Goal: Task Accomplishment & Management: Complete application form

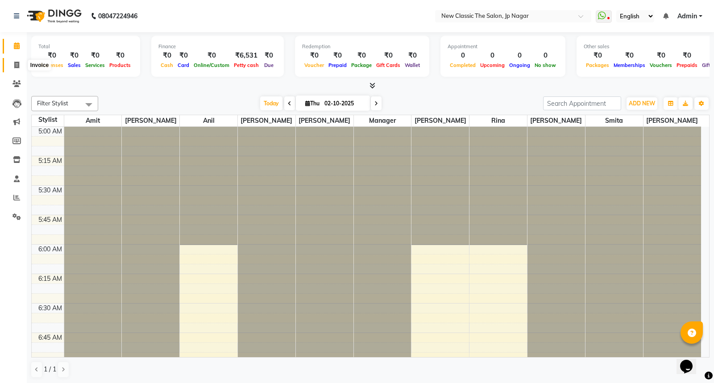
scroll to position [118, 0]
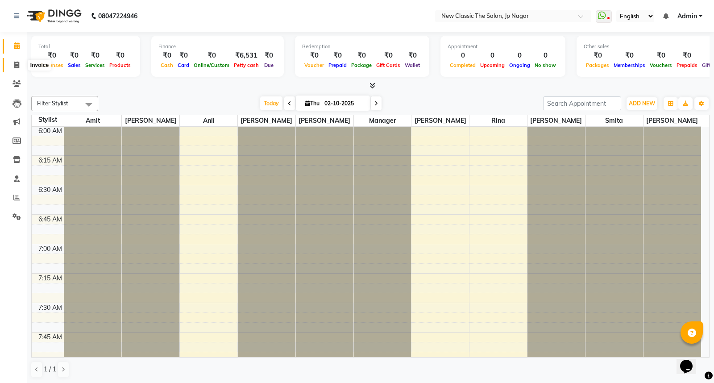
click at [15, 64] on icon at bounding box center [16, 65] width 5 height 7
select select "service"
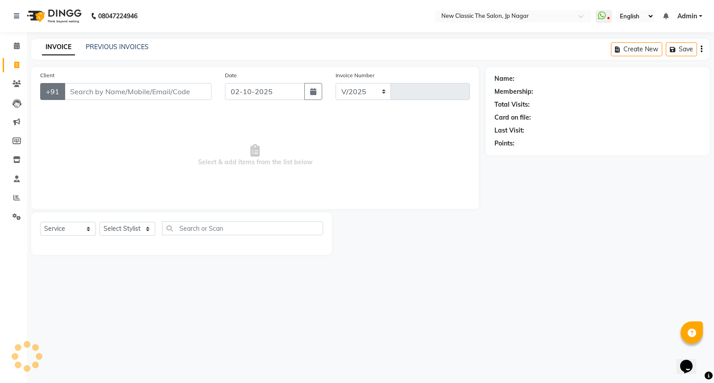
select select "4678"
type input "4054"
click at [152, 94] on input "Client" at bounding box center [137, 91] width 147 height 17
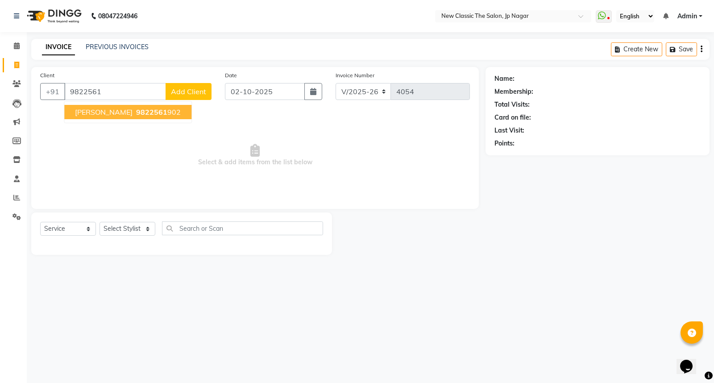
click at [127, 113] on span "[PERSON_NAME]" at bounding box center [104, 112] width 58 height 9
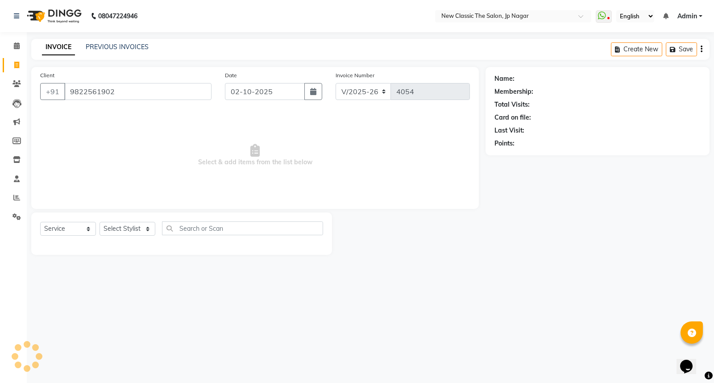
type input "9822561902"
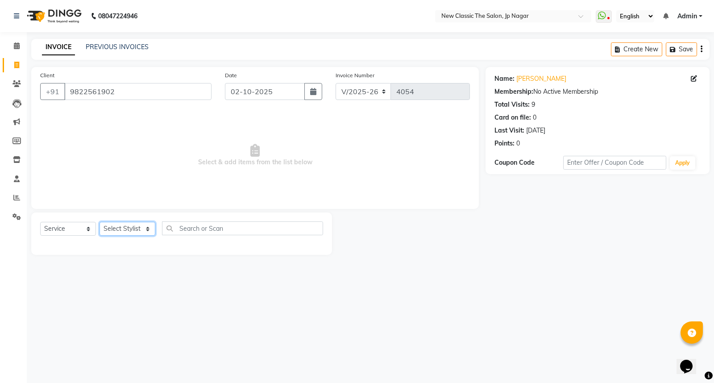
click at [133, 229] on select "Select Stylist Amit [PERSON_NAME] [PERSON_NAME] [PERSON_NAME] Manager [PERSON_N…" at bounding box center [128, 229] width 56 height 14
select select "27632"
click at [100, 222] on select "Select Stylist Amit [PERSON_NAME] [PERSON_NAME] [PERSON_NAME] Manager [PERSON_N…" at bounding box center [128, 229] width 56 height 14
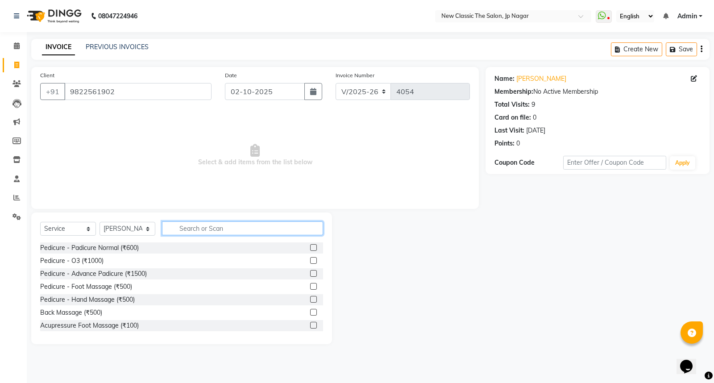
click at [197, 228] on input "text" at bounding box center [242, 228] width 161 height 14
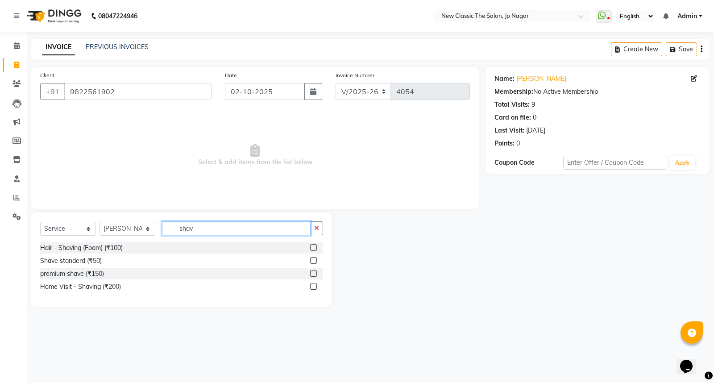
type input "shav"
click at [313, 247] on label at bounding box center [313, 247] width 7 height 7
click at [313, 247] on input "checkbox" at bounding box center [313, 248] width 6 height 6
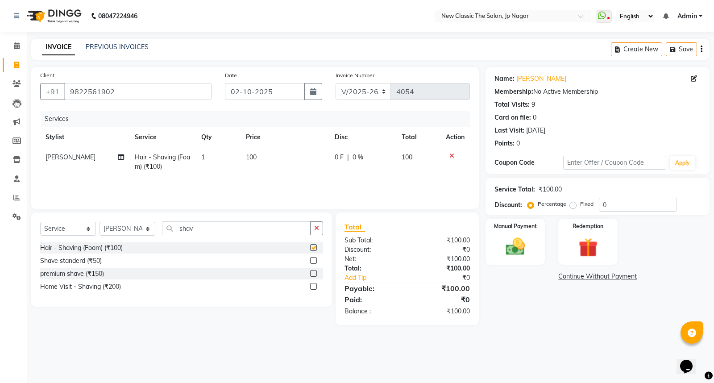
checkbox input "false"
click at [509, 252] on img at bounding box center [515, 246] width 32 height 23
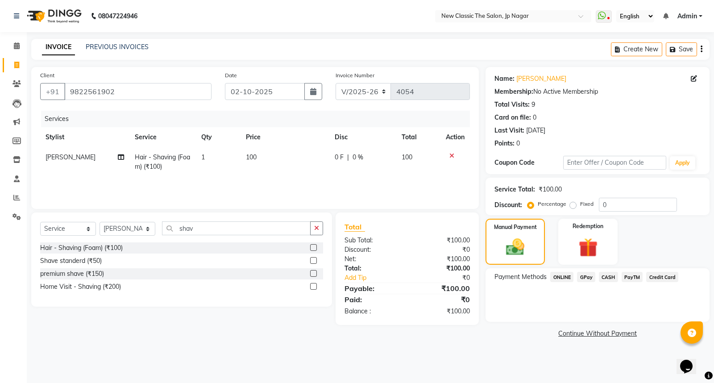
click at [607, 277] on span "CASH" at bounding box center [608, 277] width 19 height 10
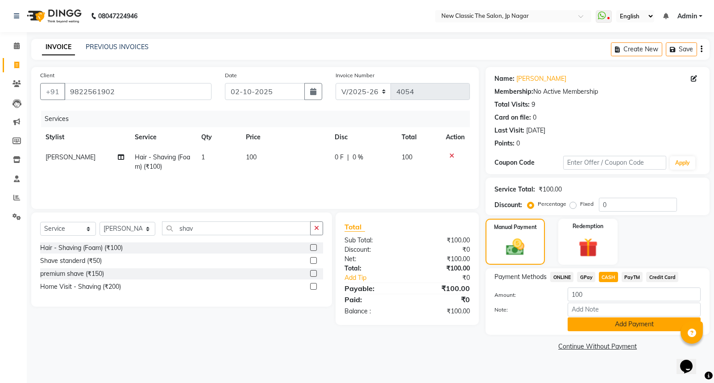
click at [611, 325] on button "Add Payment" at bounding box center [634, 324] width 133 height 14
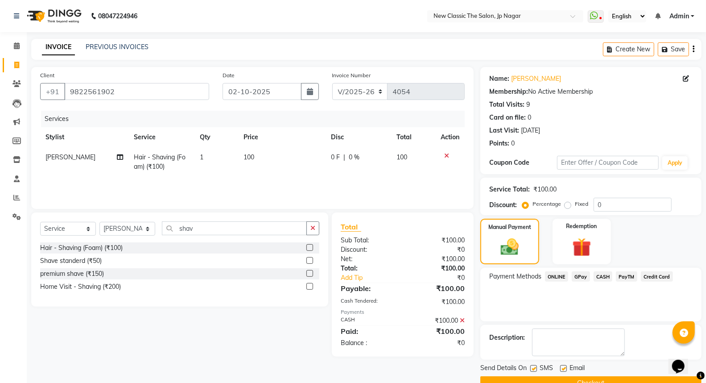
click at [576, 382] on button "Checkout" at bounding box center [591, 383] width 221 height 14
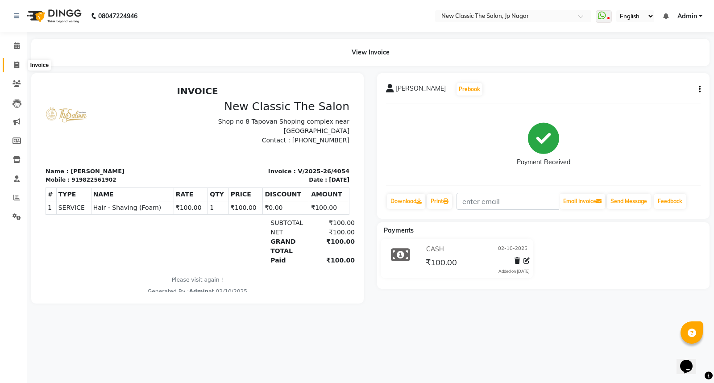
click at [15, 64] on icon at bounding box center [16, 65] width 5 height 7
select select "4678"
select select "service"
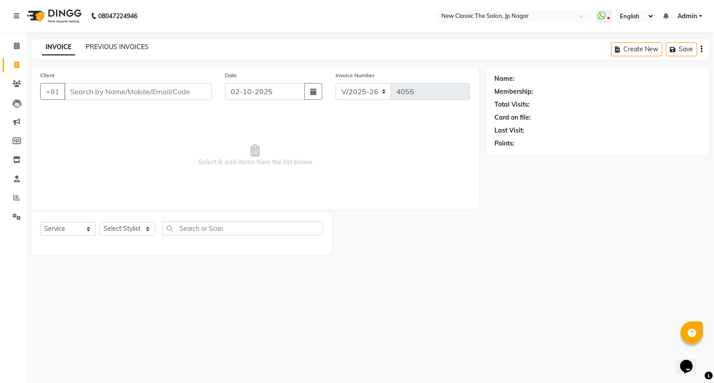
click at [118, 46] on link "PREVIOUS INVOICES" at bounding box center [117, 47] width 63 height 8
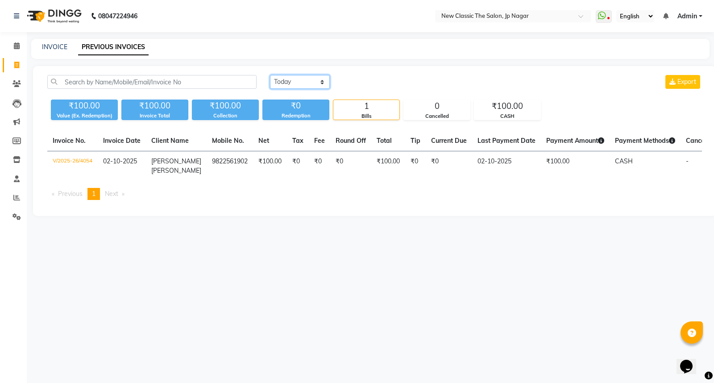
click at [304, 86] on select "[DATE] [DATE] Custom Range" at bounding box center [300, 82] width 60 height 14
select select "[DATE]"
click at [270, 75] on select "[DATE] [DATE] Custom Range" at bounding box center [300, 82] width 60 height 14
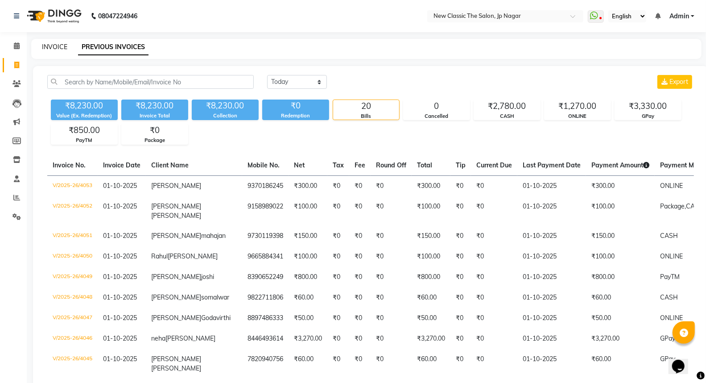
click at [45, 48] on link "INVOICE" at bounding box center [54, 47] width 25 height 8
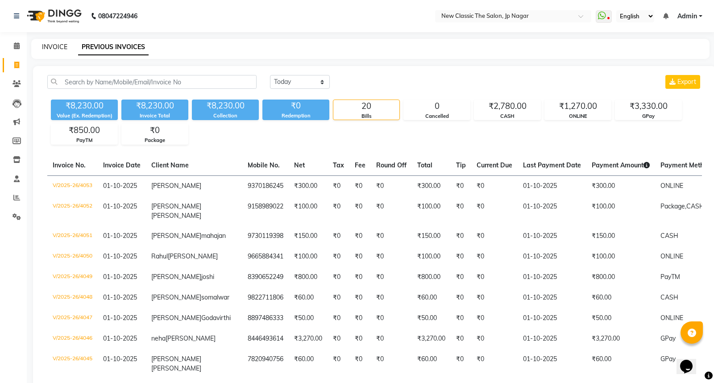
select select "4678"
select select "service"
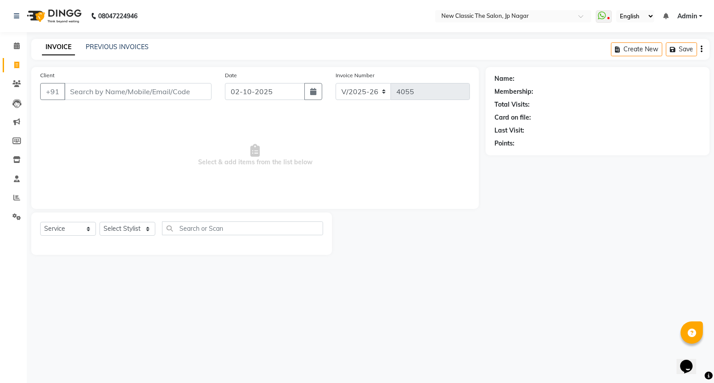
click at [176, 93] on input "Client" at bounding box center [137, 91] width 147 height 17
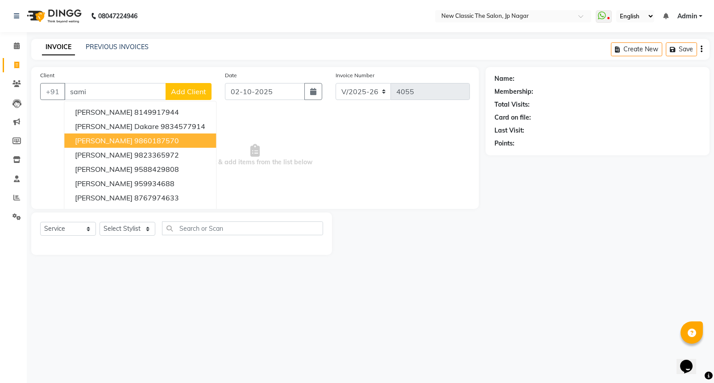
click at [134, 144] on ngb-highlight "9860187570" at bounding box center [156, 140] width 45 height 9
type input "9860187570"
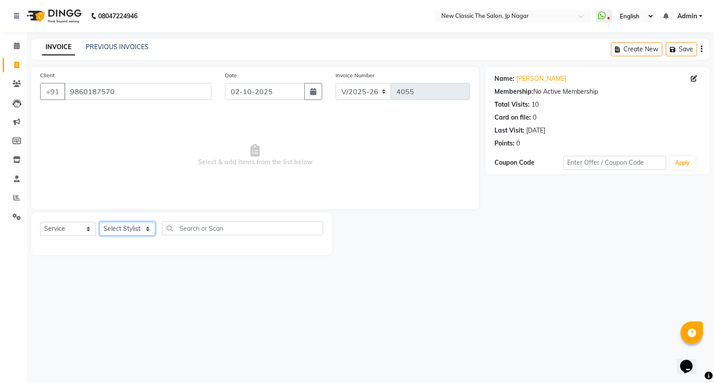
click at [124, 226] on select "Select Stylist Amit [PERSON_NAME] [PERSON_NAME] [PERSON_NAME] Manager [PERSON_N…" at bounding box center [128, 229] width 56 height 14
select select "27632"
click at [100, 222] on select "Select Stylist Amit [PERSON_NAME] [PERSON_NAME] [PERSON_NAME] Manager [PERSON_N…" at bounding box center [128, 229] width 56 height 14
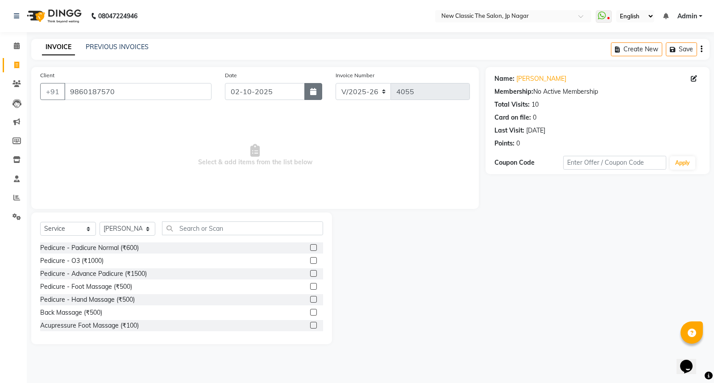
click at [312, 92] on icon "button" at bounding box center [313, 91] width 6 height 7
select select "10"
select select "2025"
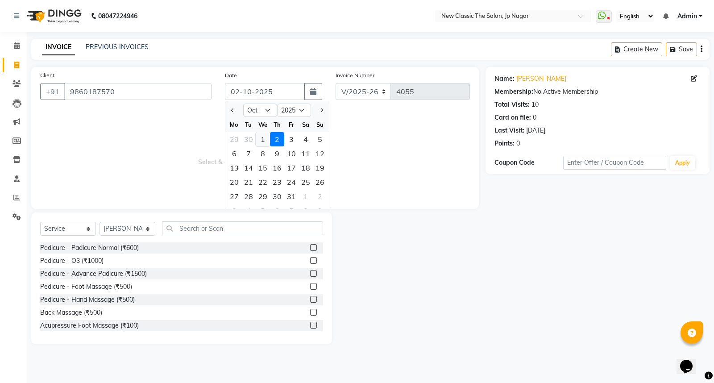
click at [261, 141] on div "1" at bounding box center [263, 139] width 14 height 14
type input "01-10-2025"
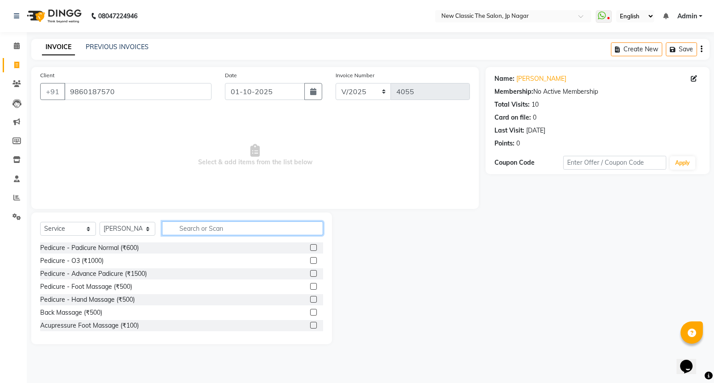
click at [204, 224] on input "text" at bounding box center [242, 228] width 161 height 14
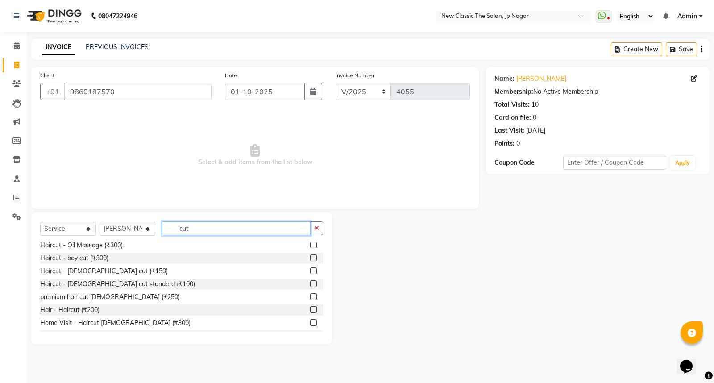
scroll to position [79, 0]
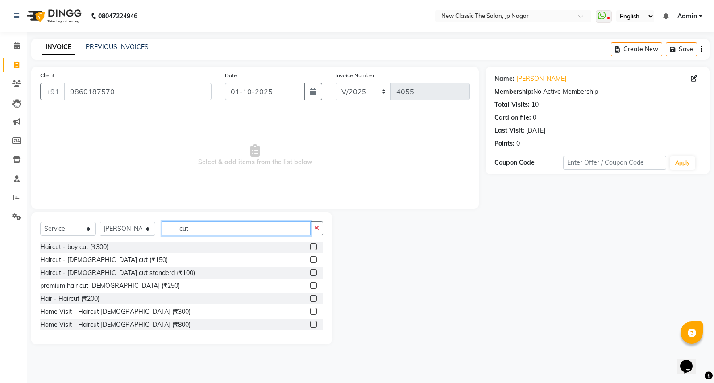
type input "cut"
click at [310, 258] on label at bounding box center [313, 259] width 7 height 7
click at [310, 258] on input "checkbox" at bounding box center [313, 260] width 6 height 6
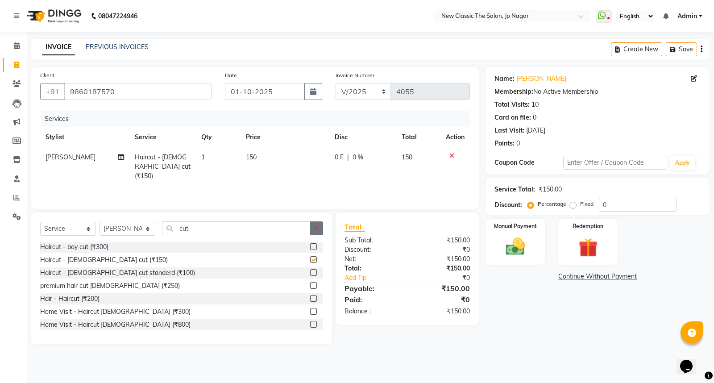
checkbox input "false"
click at [314, 229] on icon "button" at bounding box center [316, 228] width 5 height 6
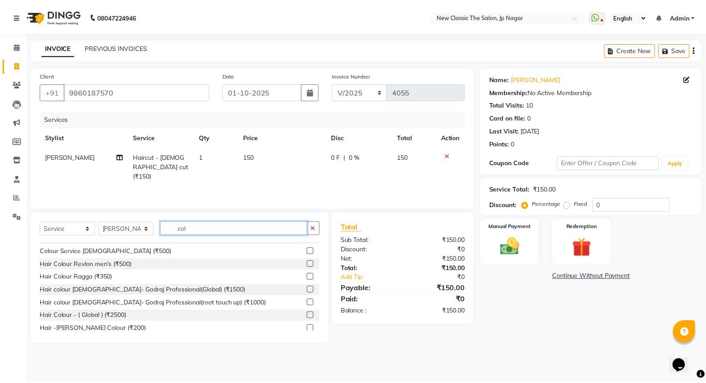
scroll to position [37, 0]
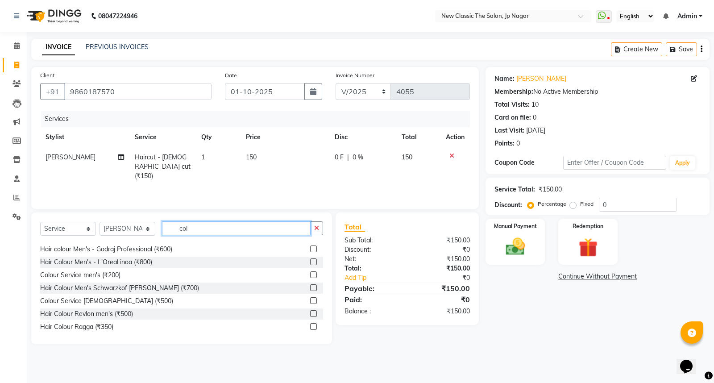
type input "col"
click at [310, 274] on label at bounding box center [313, 274] width 7 height 7
click at [310, 274] on input "checkbox" at bounding box center [313, 275] width 6 height 6
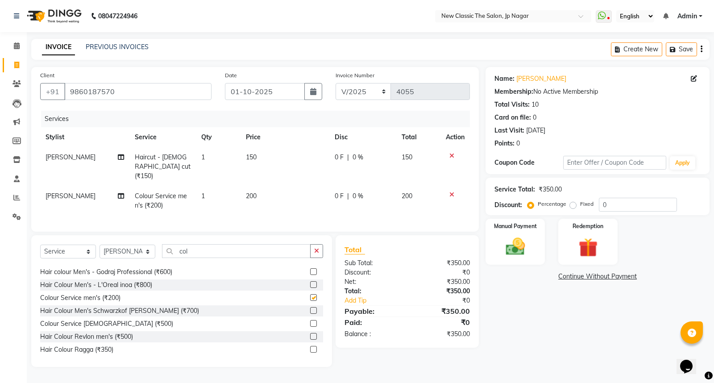
checkbox input "false"
click at [329, 186] on td "0 F | 0 %" at bounding box center [362, 200] width 67 height 29
select select "27632"
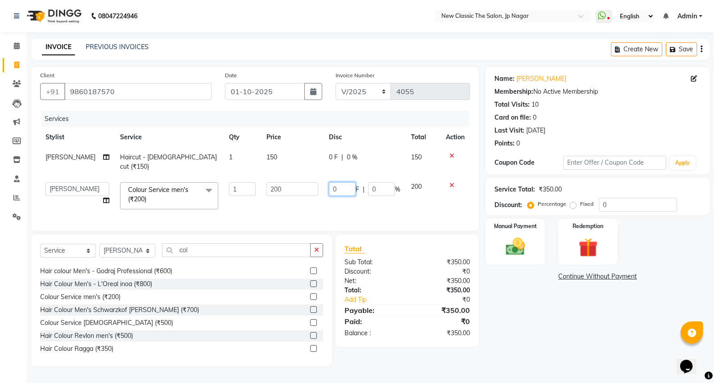
click at [329, 186] on input "0" at bounding box center [342, 189] width 27 height 14
type input "50"
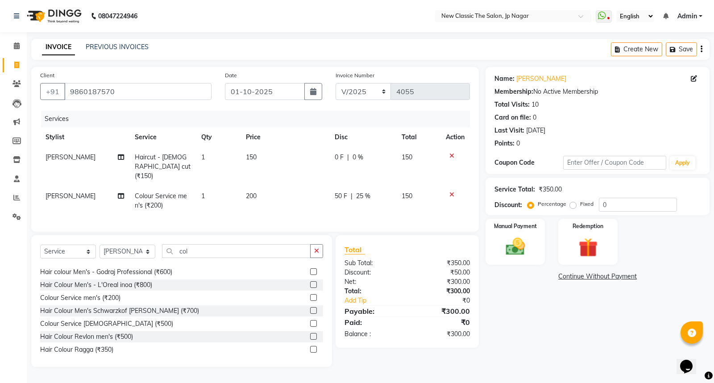
click at [337, 201] on td "50 F | 25 %" at bounding box center [362, 200] width 67 height 29
select select "27632"
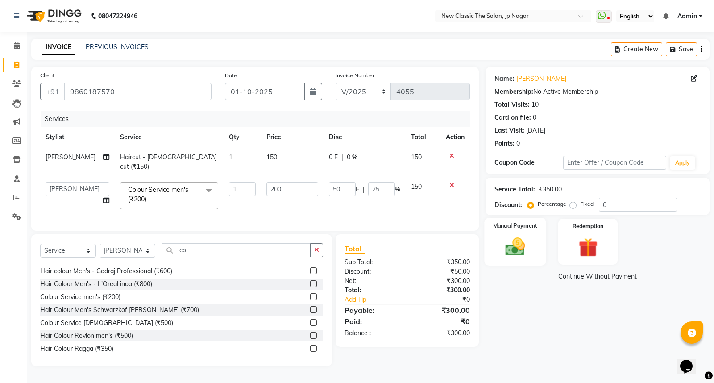
drag, startPoint x: 521, startPoint y: 245, endPoint x: 523, endPoint y: 250, distance: 4.8
click at [521, 247] on img at bounding box center [515, 246] width 32 height 23
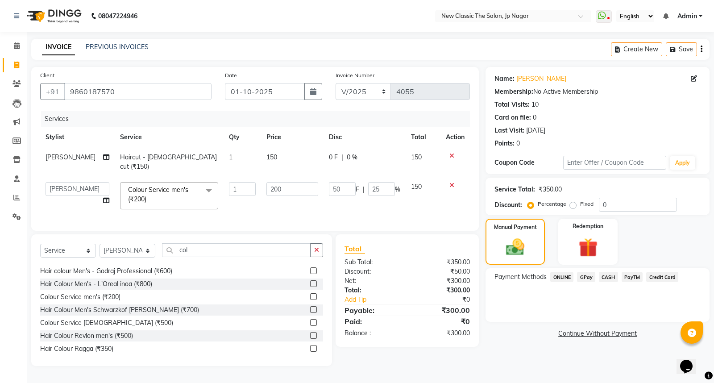
click at [605, 274] on span "CASH" at bounding box center [608, 277] width 19 height 10
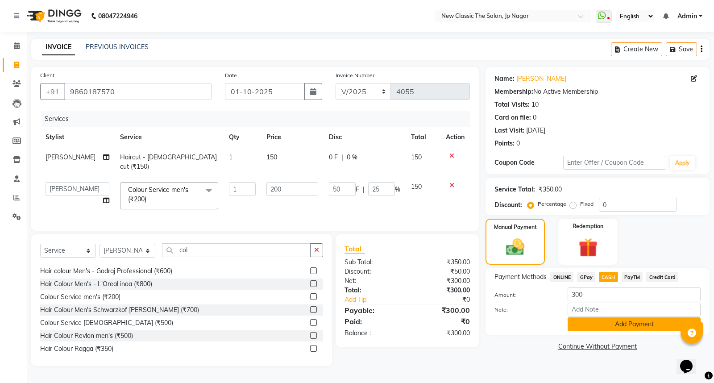
click at [619, 322] on button "Add Payment" at bounding box center [634, 324] width 133 height 14
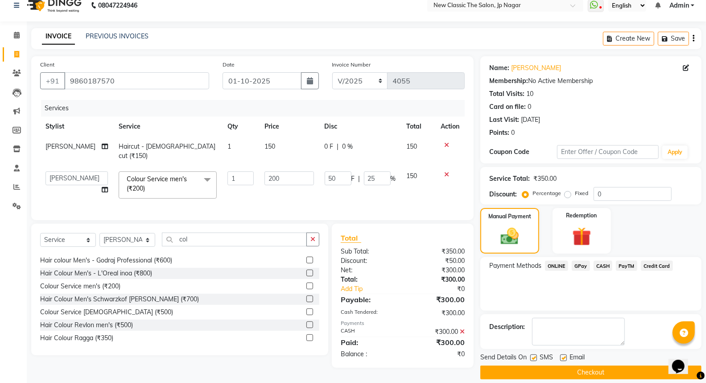
scroll to position [20, 0]
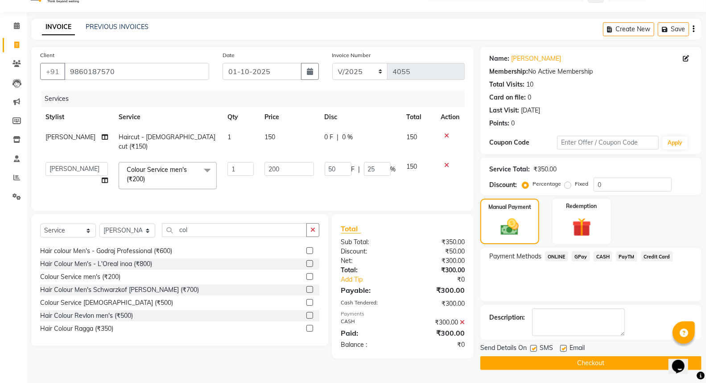
click at [602, 363] on button "Checkout" at bounding box center [591, 363] width 221 height 14
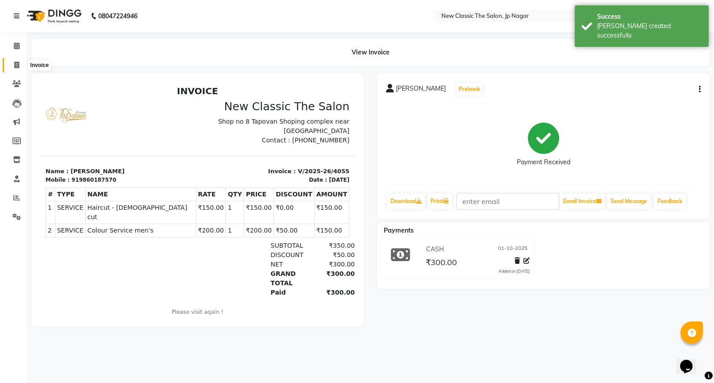
click at [16, 62] on icon at bounding box center [16, 65] width 5 height 7
select select "service"
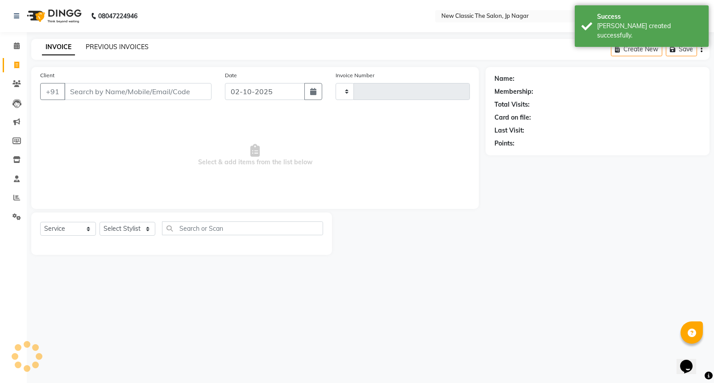
click at [139, 47] on link "PREVIOUS INVOICES" at bounding box center [117, 47] width 63 height 8
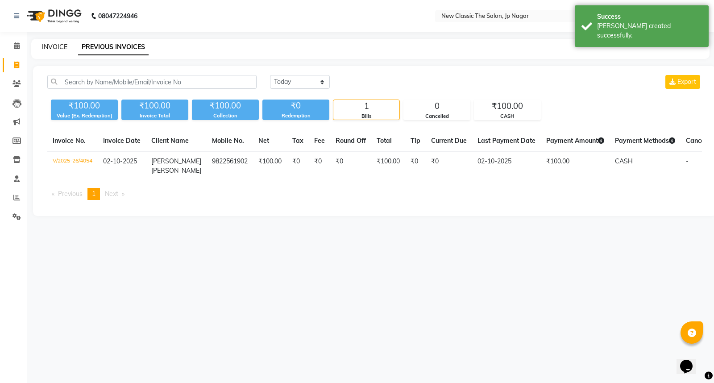
click at [55, 49] on link "INVOICE" at bounding box center [54, 47] width 25 height 8
select select "4678"
select select "service"
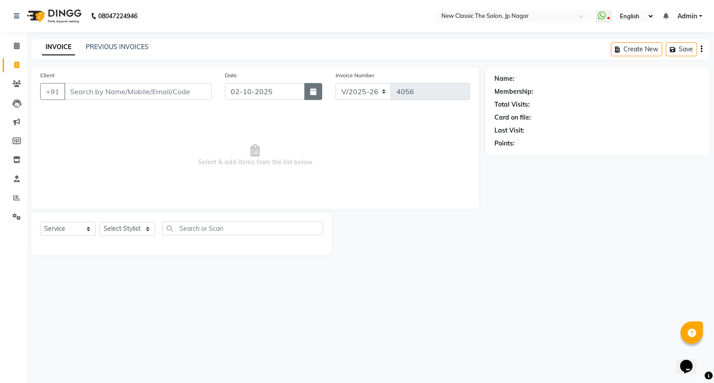
click at [313, 90] on icon "button" at bounding box center [313, 91] width 6 height 7
select select "10"
select select "2025"
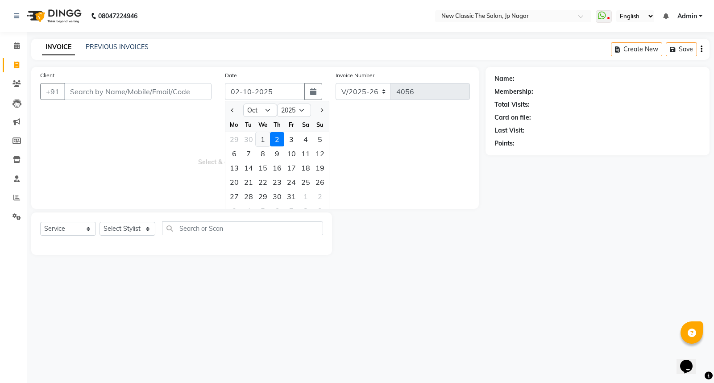
click at [263, 137] on div "1" at bounding box center [263, 139] width 14 height 14
type input "01-10-2025"
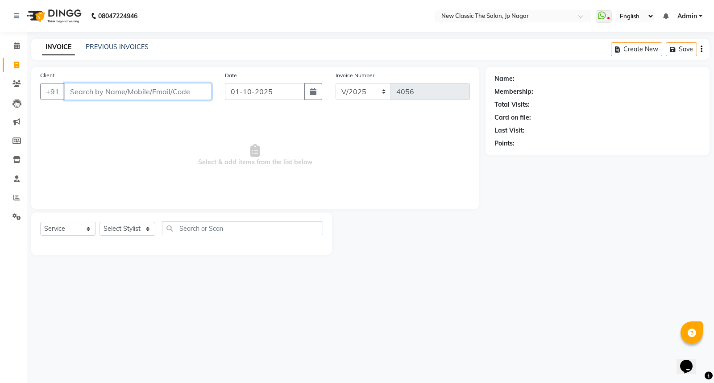
click at [173, 95] on input "Client" at bounding box center [137, 91] width 147 height 17
type input "a"
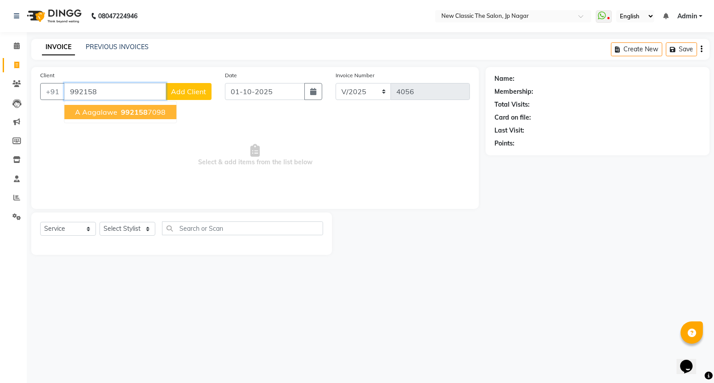
click at [156, 112] on ngb-highlight "992158 7098" at bounding box center [142, 112] width 46 height 9
type input "9921587098"
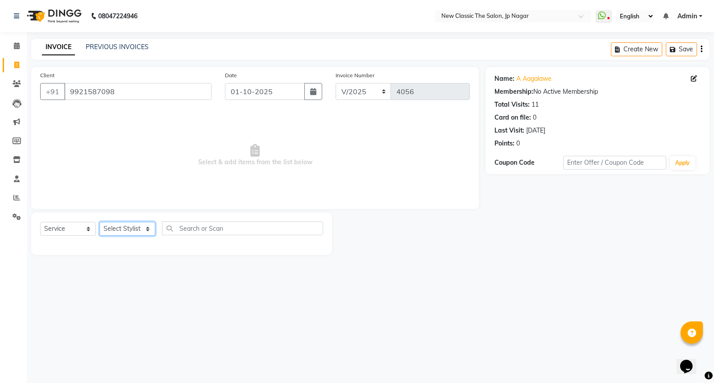
click at [119, 229] on select "Select Stylist Amit [PERSON_NAME] [PERSON_NAME] [PERSON_NAME] Manager [PERSON_N…" at bounding box center [128, 229] width 56 height 14
select select "27632"
click at [100, 222] on select "Select Stylist Amit [PERSON_NAME] [PERSON_NAME] [PERSON_NAME] Manager [PERSON_N…" at bounding box center [128, 229] width 56 height 14
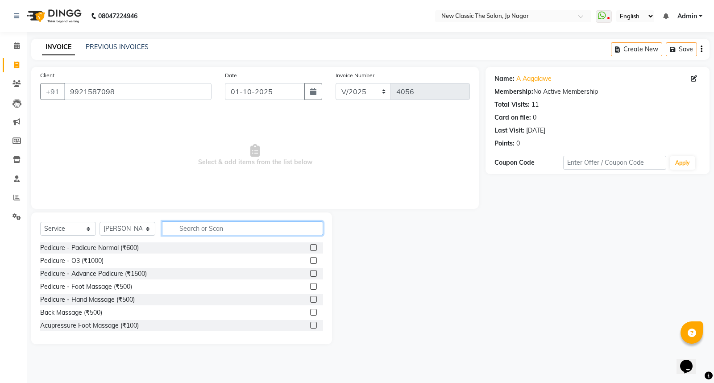
click at [214, 222] on input "text" at bounding box center [242, 228] width 161 height 14
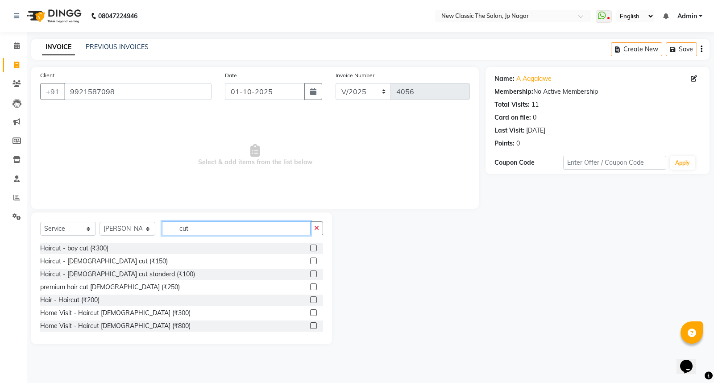
scroll to position [79, 0]
type input "cut"
click at [310, 259] on label at bounding box center [313, 259] width 7 height 7
click at [310, 259] on input "checkbox" at bounding box center [313, 260] width 6 height 6
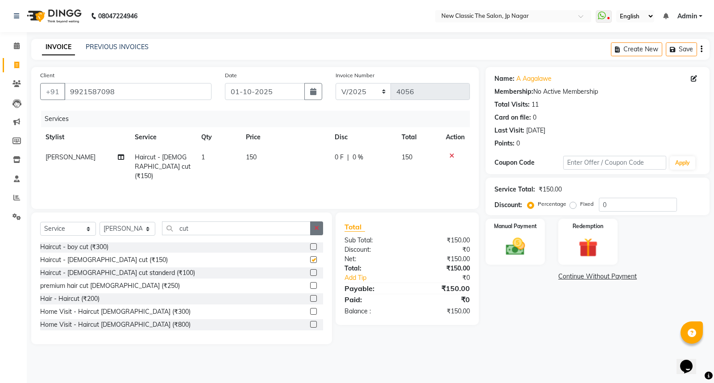
checkbox input "false"
click at [313, 224] on button "button" at bounding box center [316, 228] width 13 height 14
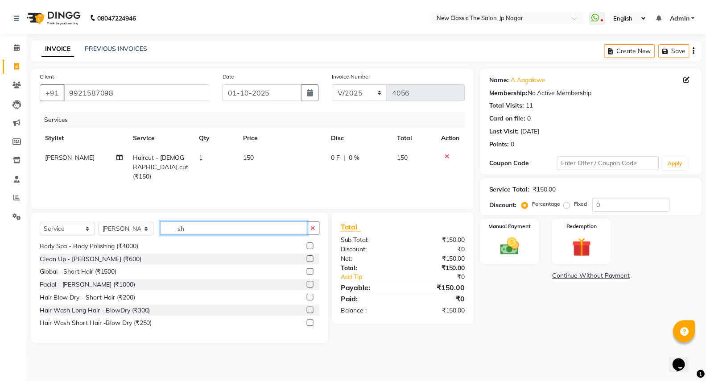
scroll to position [0, 0]
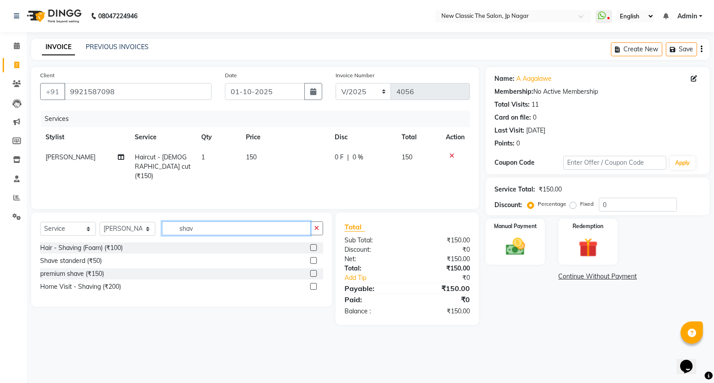
type input "shav"
click at [314, 246] on label at bounding box center [313, 247] width 7 height 7
click at [314, 246] on input "checkbox" at bounding box center [313, 248] width 6 height 6
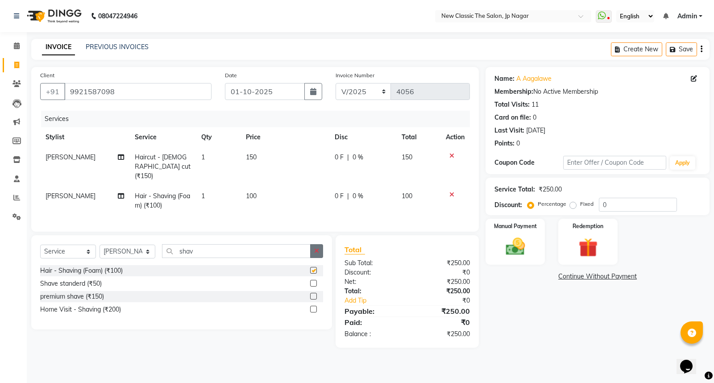
checkbox input "false"
click at [521, 249] on img at bounding box center [515, 246] width 32 height 23
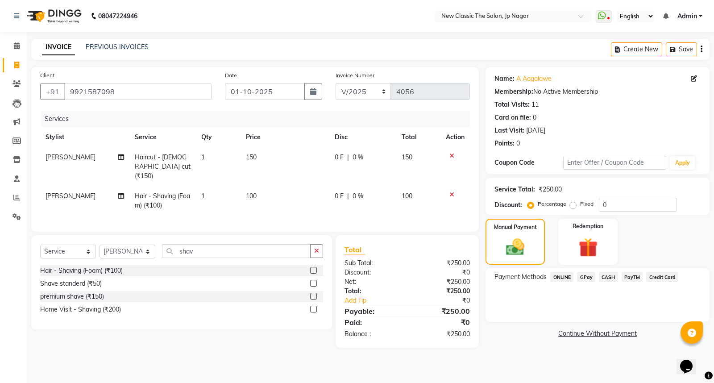
drag, startPoint x: 602, startPoint y: 275, endPoint x: 613, endPoint y: 282, distance: 12.4
click at [604, 277] on span "CASH" at bounding box center [608, 277] width 19 height 10
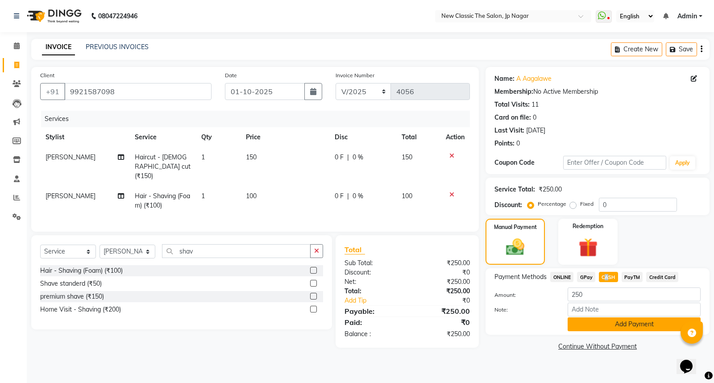
click at [620, 321] on button "Add Payment" at bounding box center [634, 324] width 133 height 14
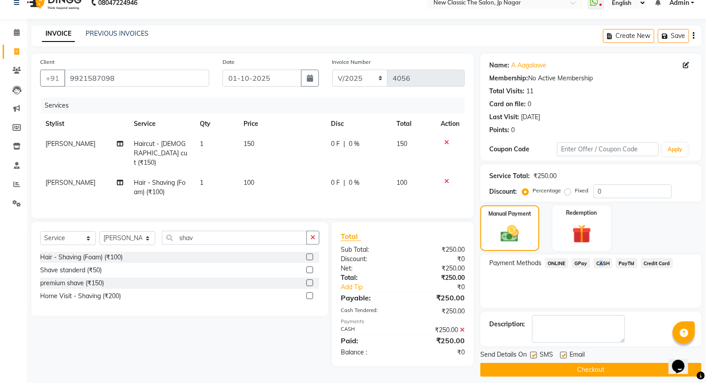
scroll to position [20, 0]
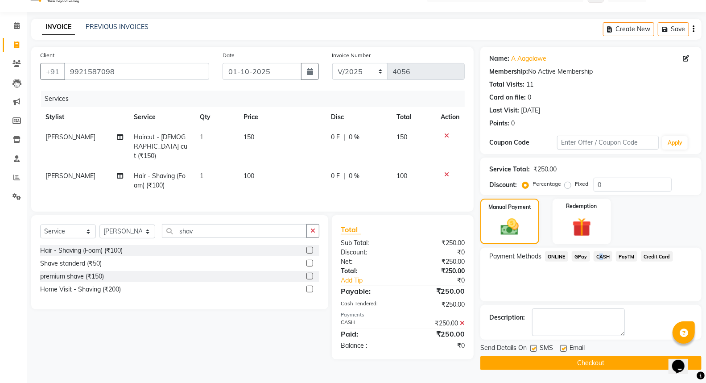
click at [610, 363] on button "Checkout" at bounding box center [591, 363] width 221 height 14
